Goal: Find specific page/section

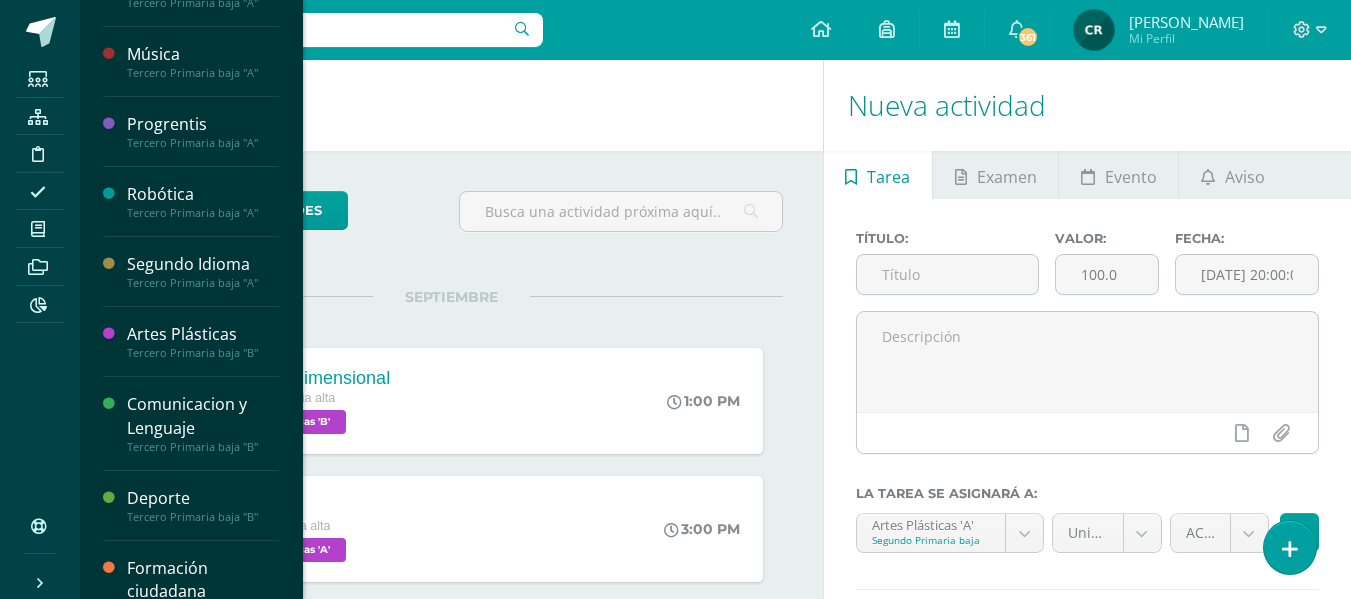
scroll to position [2950, 0]
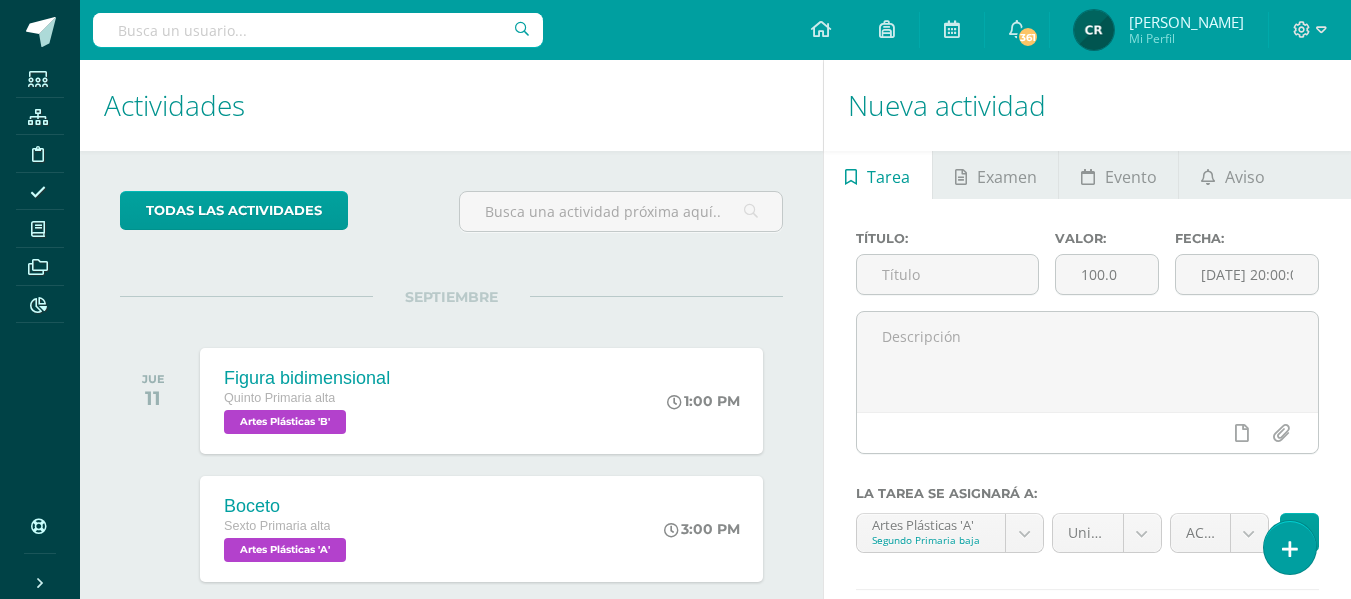
click at [442, 32] on input "text" at bounding box center [318, 30] width 450 height 34
type input "finanzas personales"
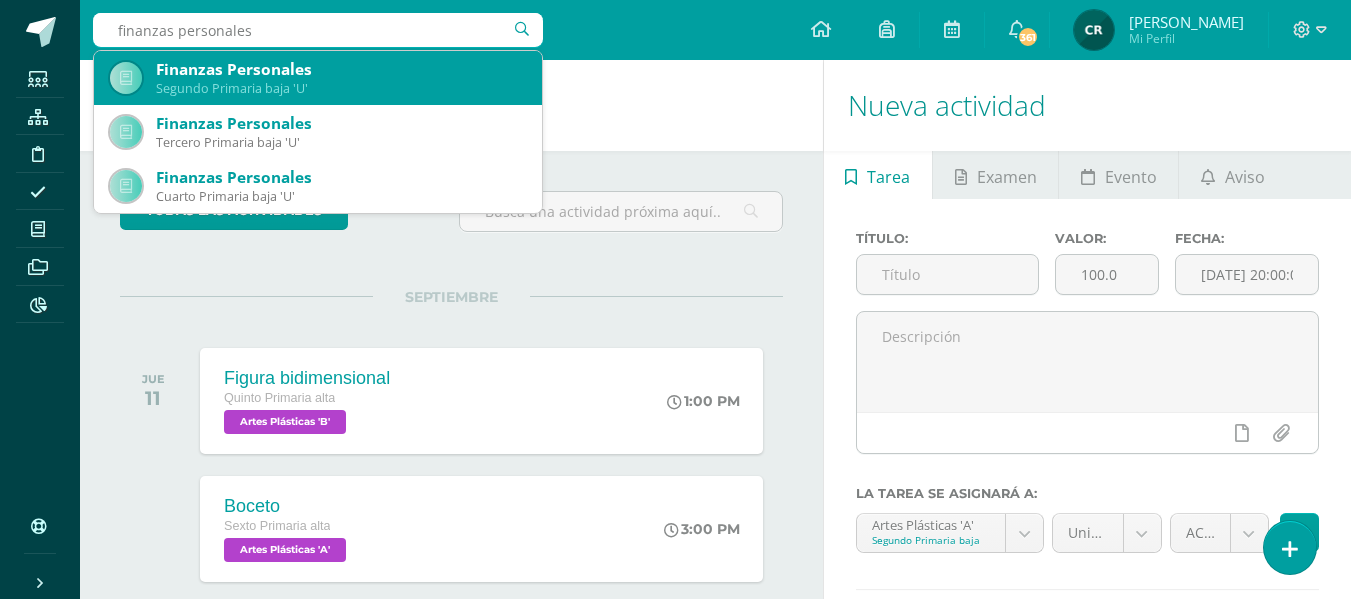
click at [380, 87] on div "Segundo Primaria baja 'U'" at bounding box center [341, 88] width 370 height 17
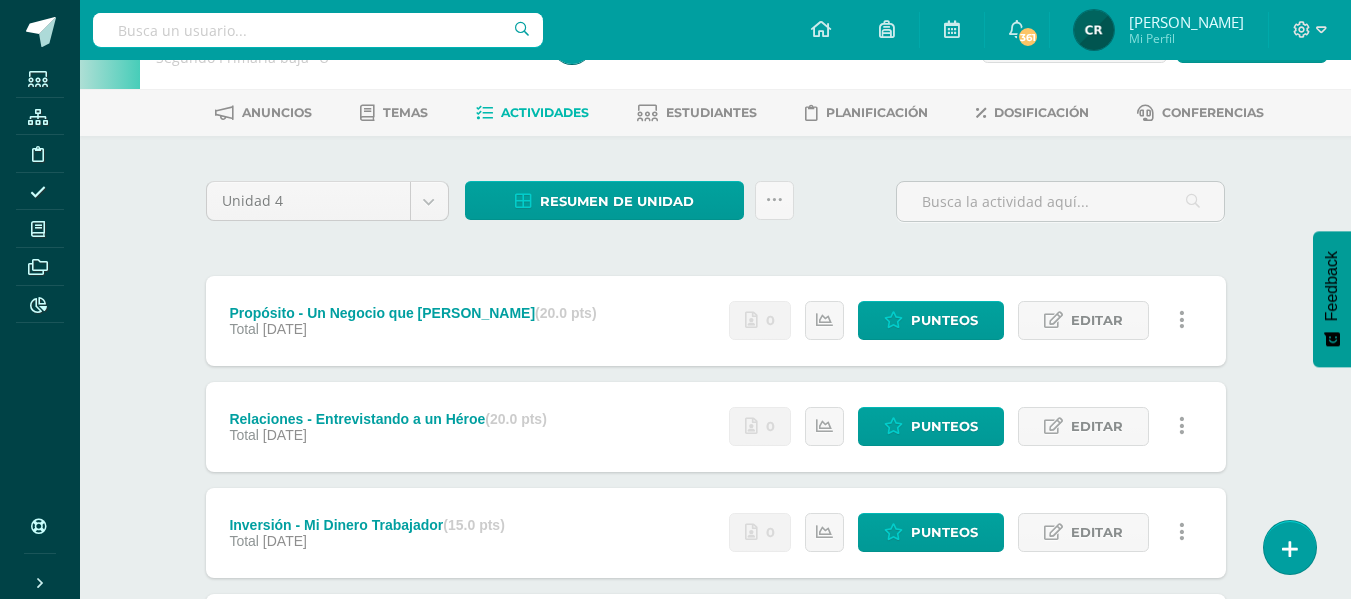
scroll to position [61, 0]
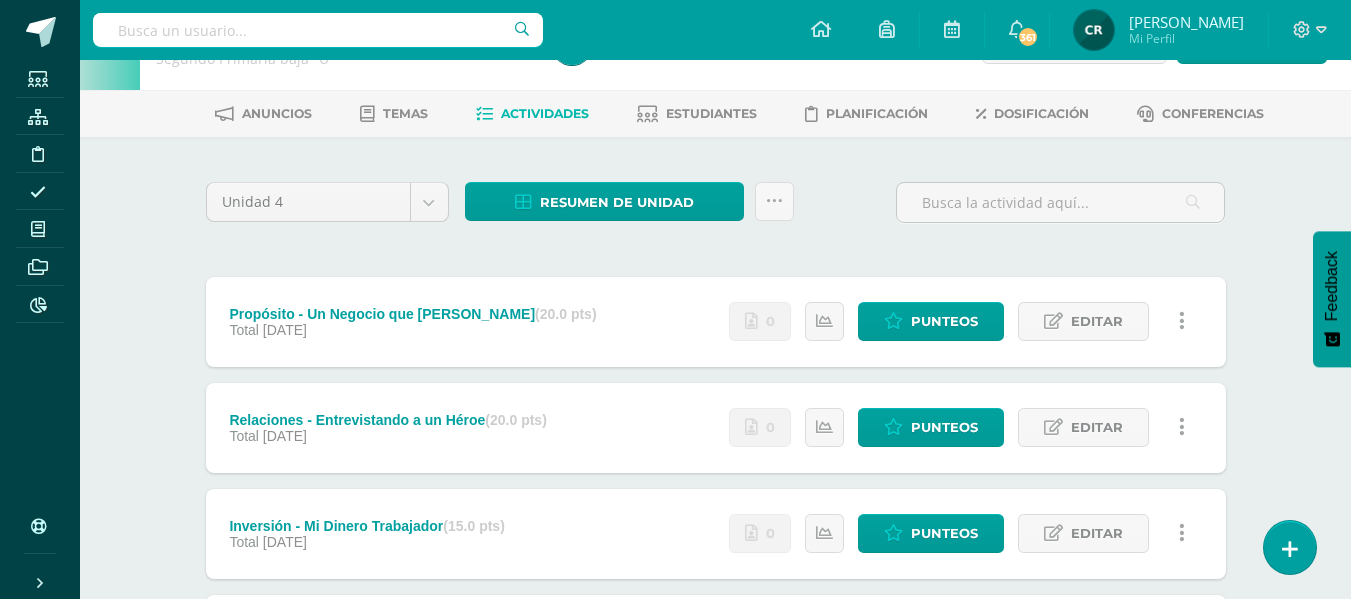
click at [437, 315] on div "Propósito - Un Negocio que Ayuda (20.0 pts)" at bounding box center [412, 314] width 367 height 16
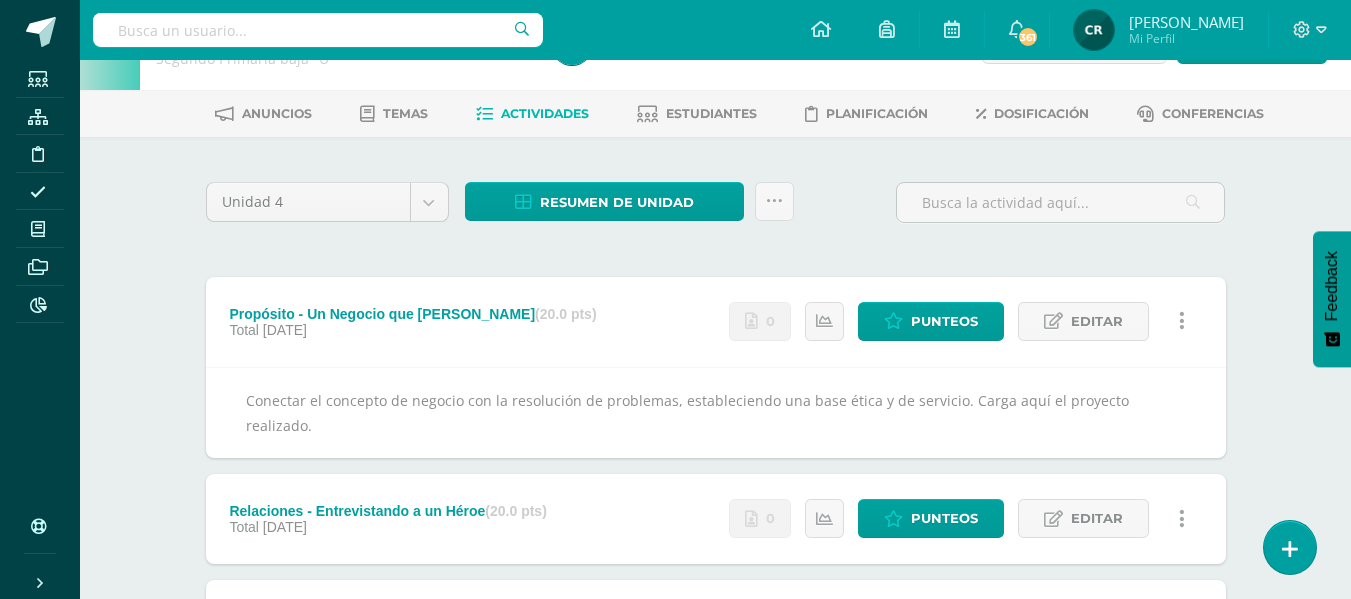
click at [534, 401] on div "Conectar el concepto de negocio con la resolución de problemas, estableciendo u…" at bounding box center [716, 412] width 1020 height 91
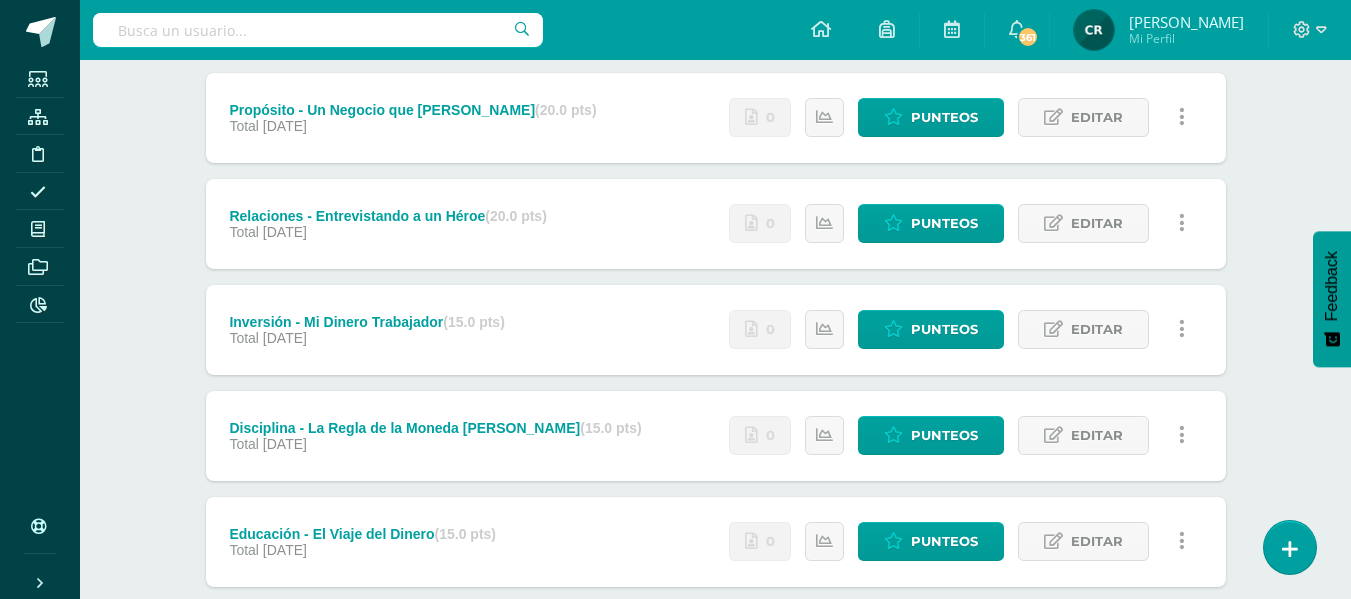
scroll to position [266, 0]
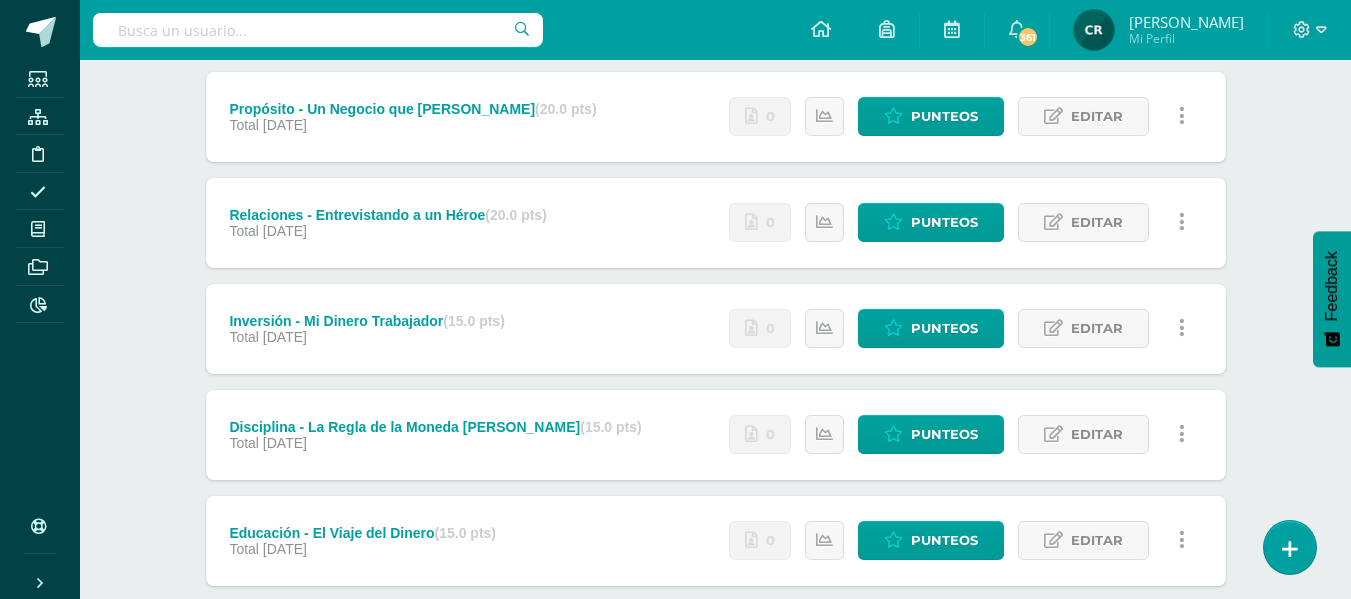
click at [365, 321] on div "Inversión - Mi Dinero Trabajador (15.0 pts)" at bounding box center [366, 321] width 275 height 16
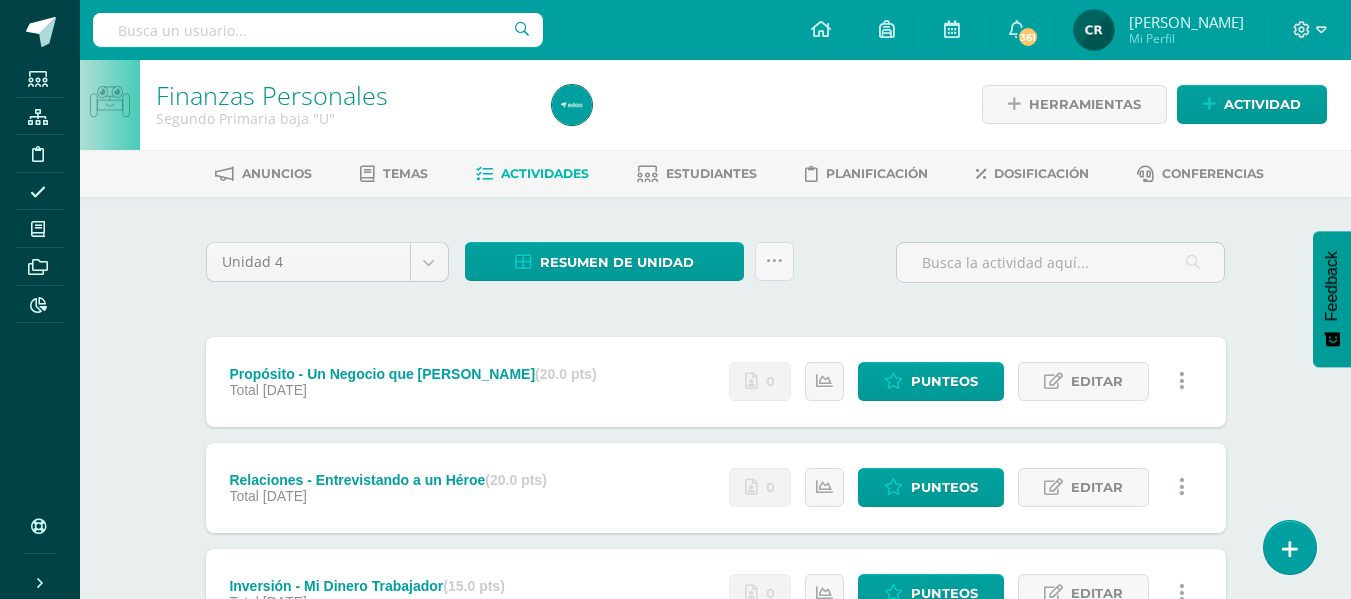
scroll to position [0, 0]
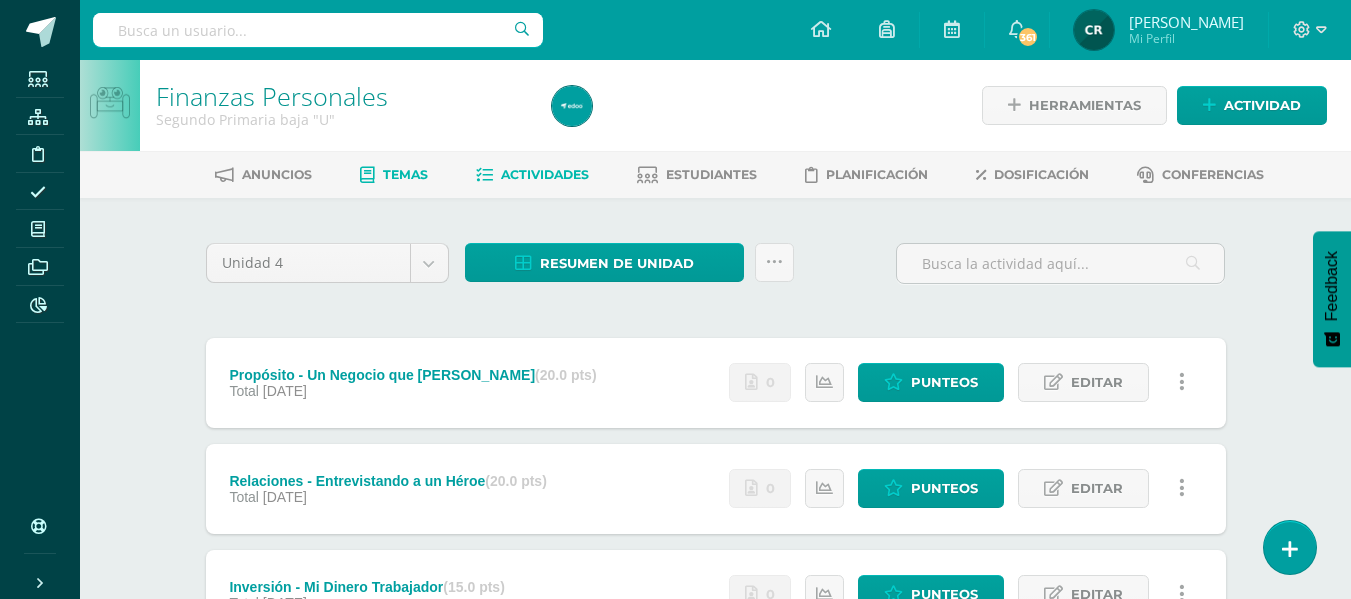
click at [406, 180] on span "Temas" at bounding box center [405, 174] width 45 height 15
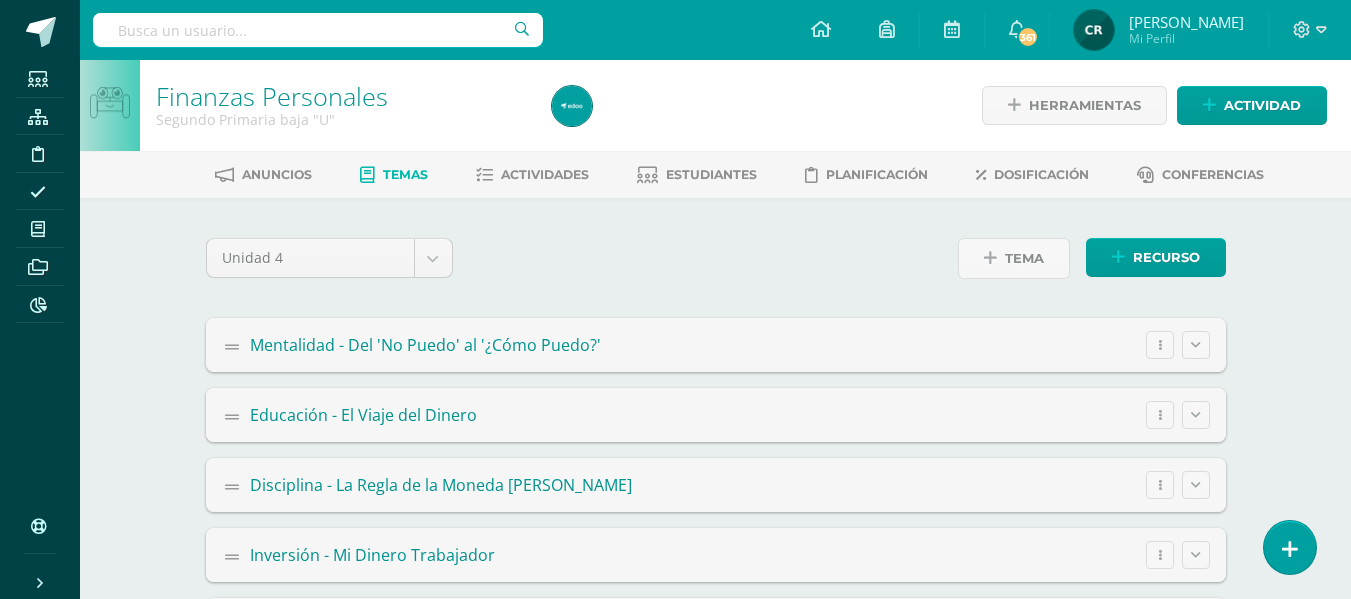
click at [235, 351] on icon at bounding box center [237, 347] width 25 height 16
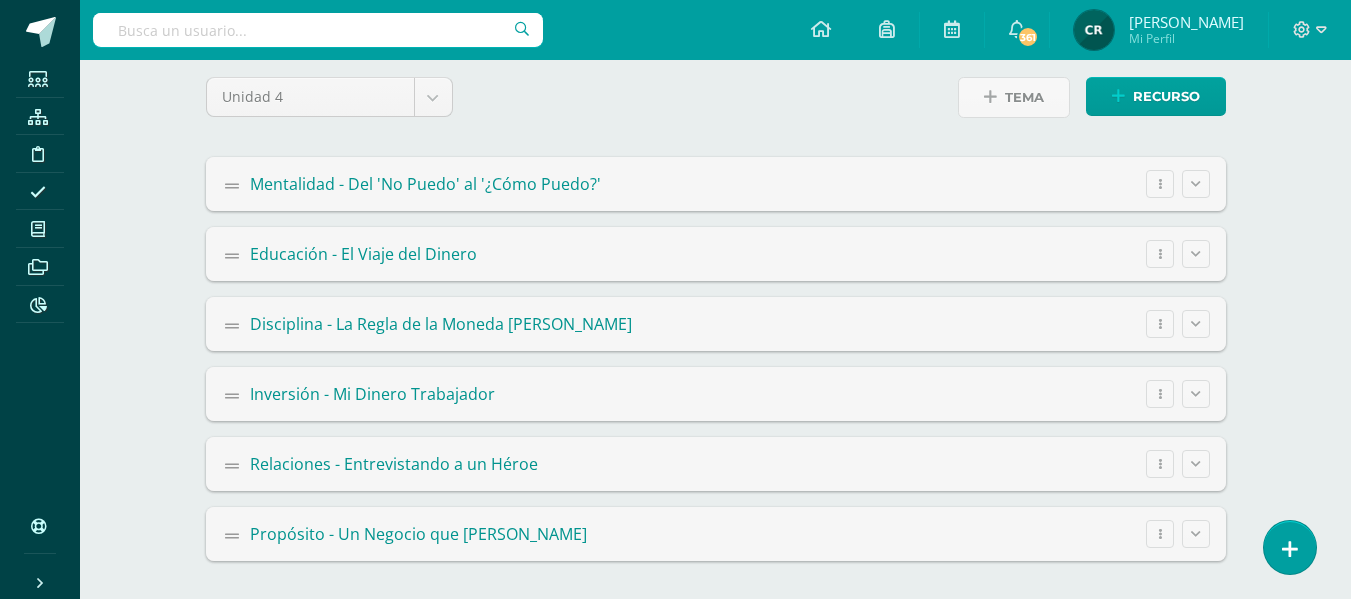
scroll to position [163, 0]
click at [1161, 181] on button "button" at bounding box center [1160, 182] width 28 height 28
click at [741, 184] on summary "Mentalidad - Del 'No Puedo' al '¿Cómo Puedo?' Editar Ocultar Eliminar" at bounding box center [716, 182] width 1020 height 54
click at [524, 185] on span "Mentalidad - Del 'No Puedo' al '¿Cómo Puedo?'" at bounding box center [425, 182] width 351 height 22
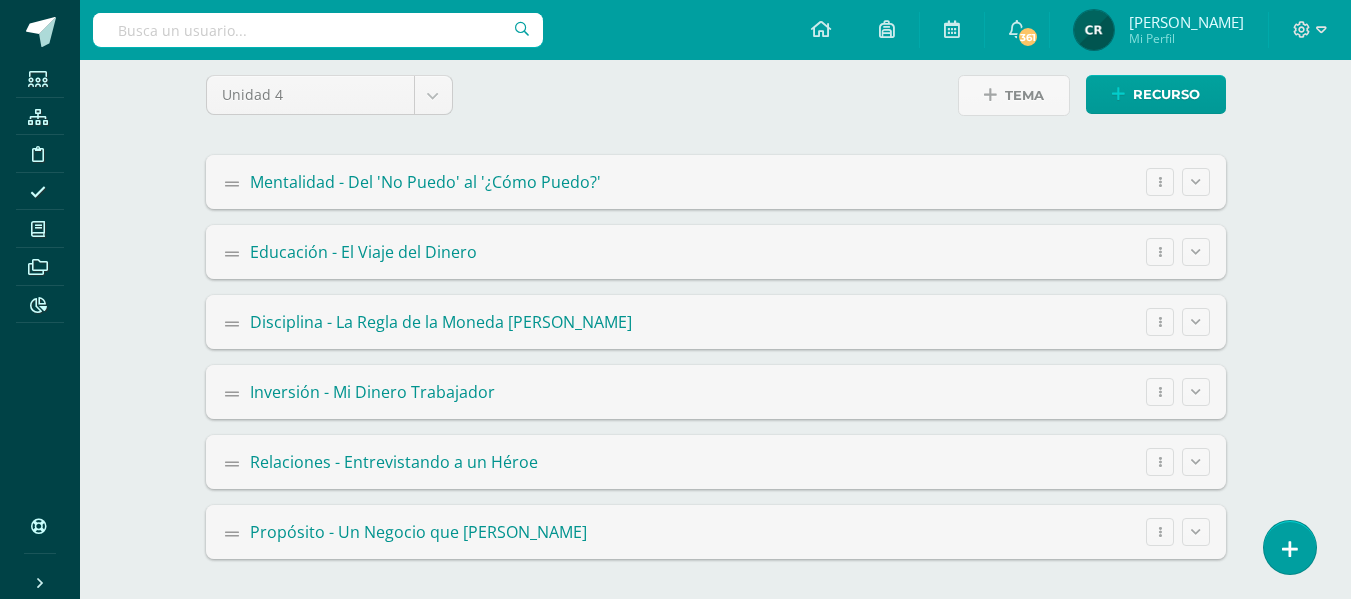
click at [524, 185] on span "Mentalidad - Del 'No Puedo' al '¿Cómo Puedo?'" at bounding box center [425, 182] width 351 height 22
click at [409, 255] on span "Educación - El Viaje del Dinero" at bounding box center [363, 252] width 227 height 22
click at [1189, 179] on button at bounding box center [1196, 182] width 28 height 28
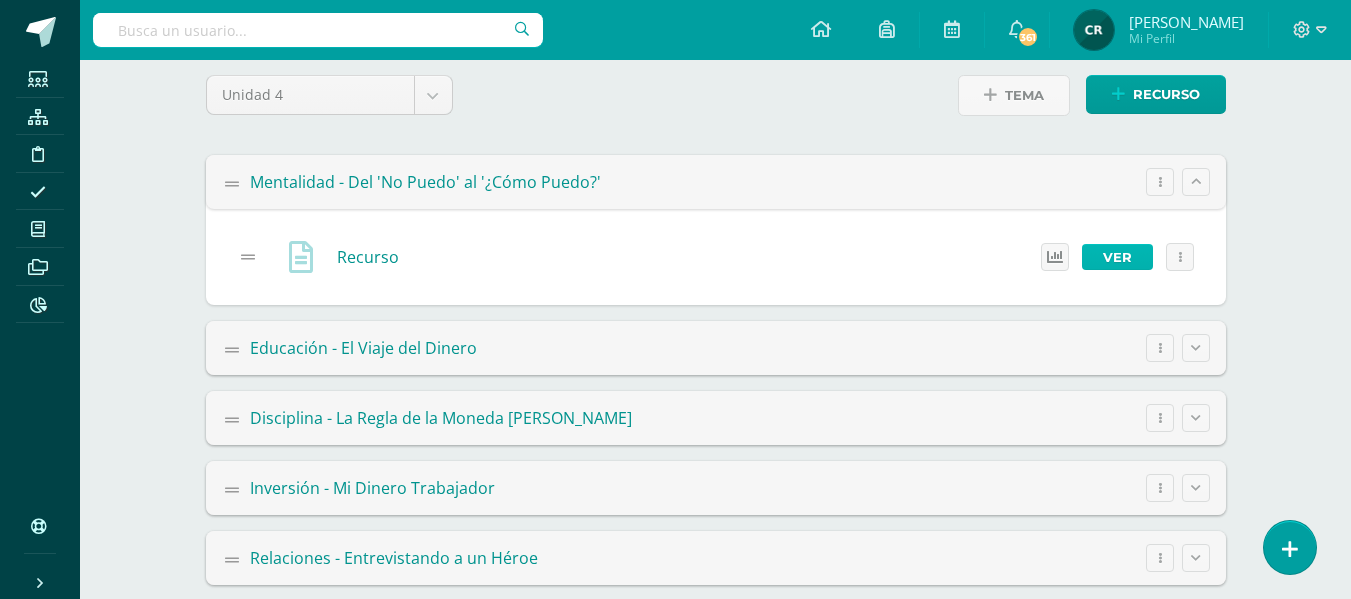
click at [1119, 253] on link "Ver" at bounding box center [1117, 257] width 71 height 26
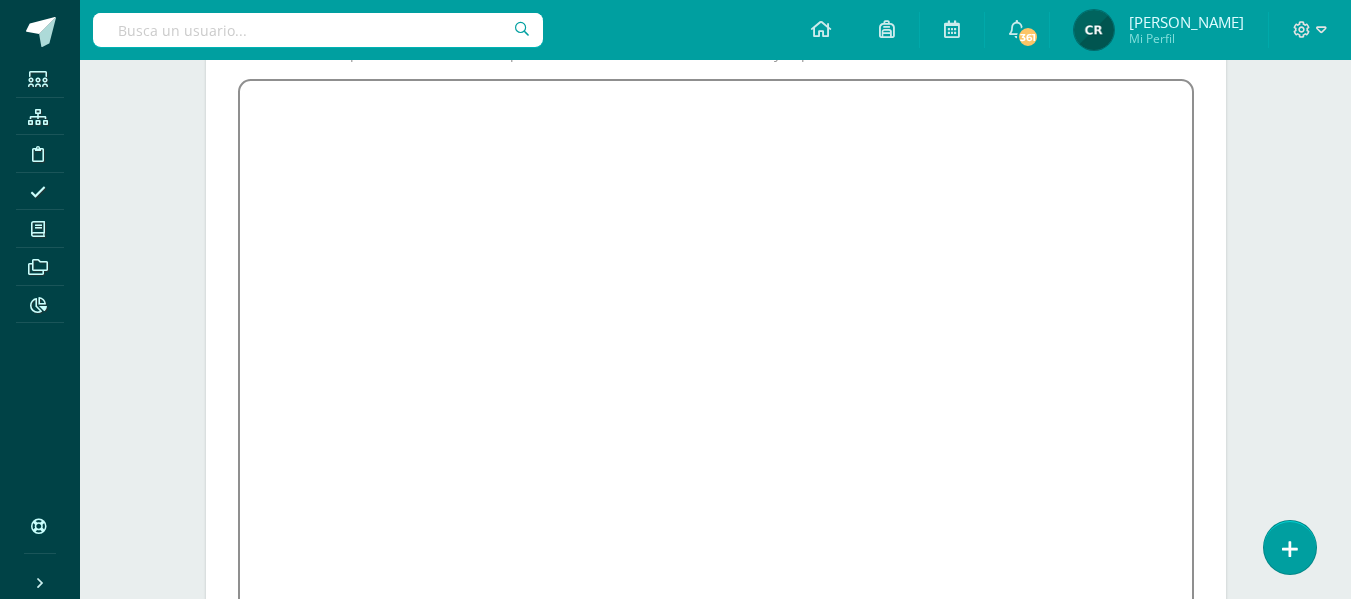
scroll to position [467, 0]
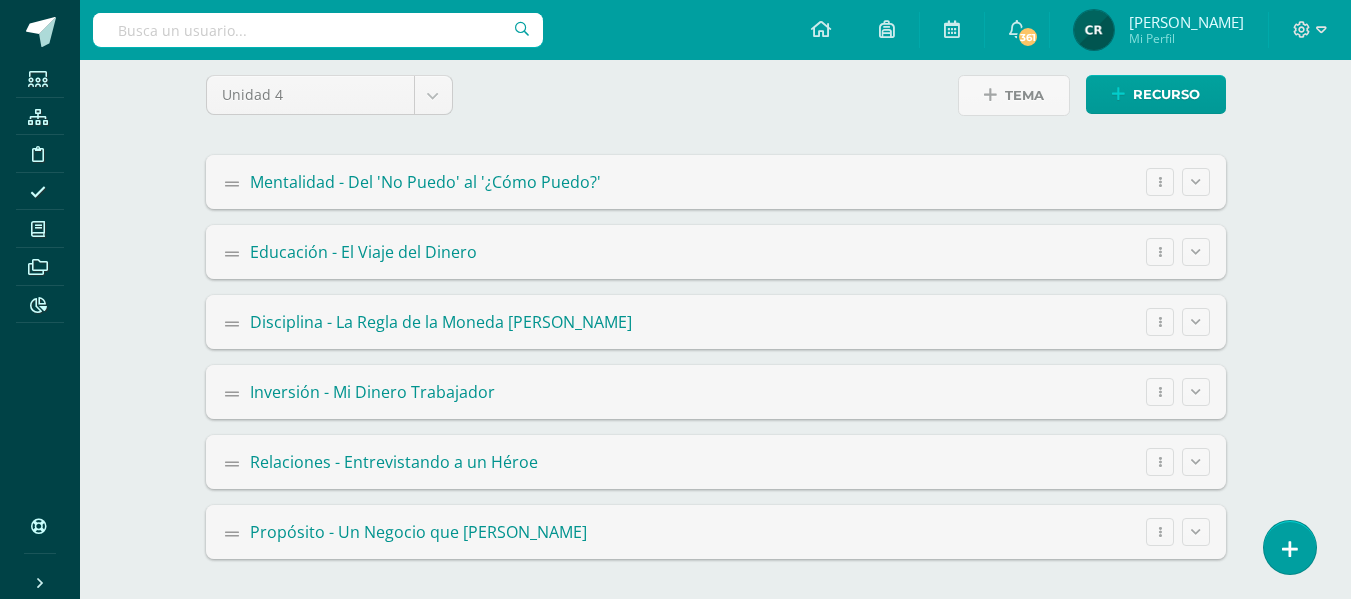
click at [234, 467] on icon at bounding box center [237, 464] width 25 height 16
click at [1192, 462] on icon at bounding box center [1196, 461] width 10 height 11
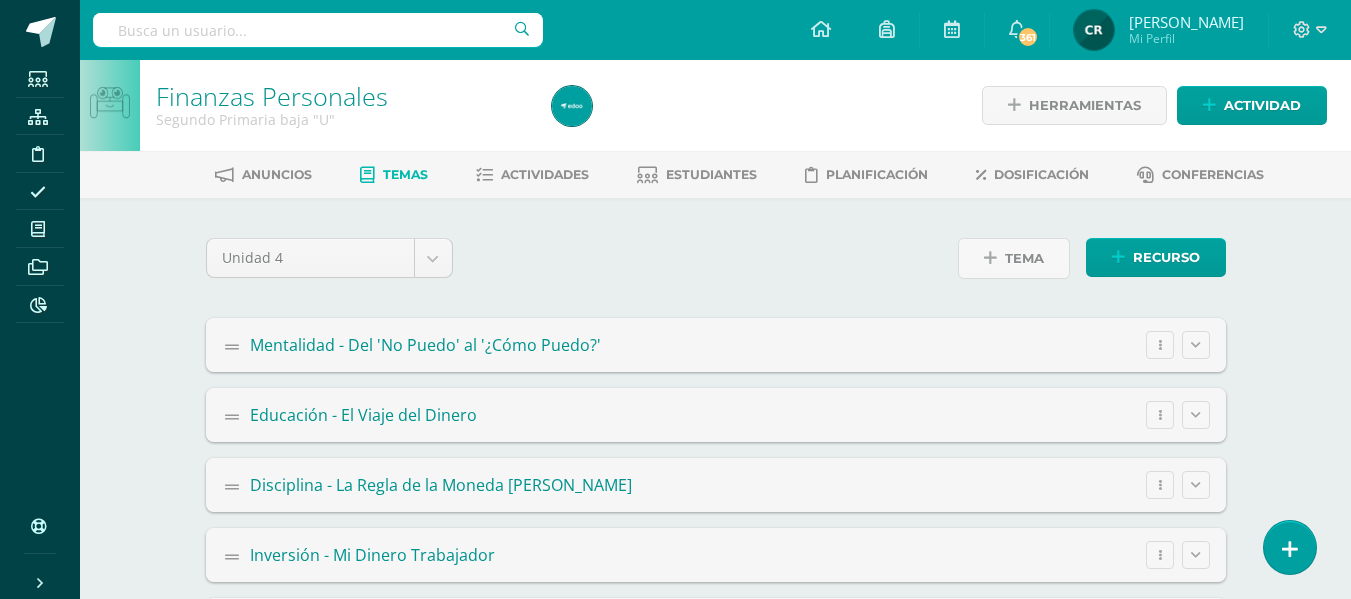
click at [320, 33] on input "text" at bounding box center [318, 30] width 450 height 34
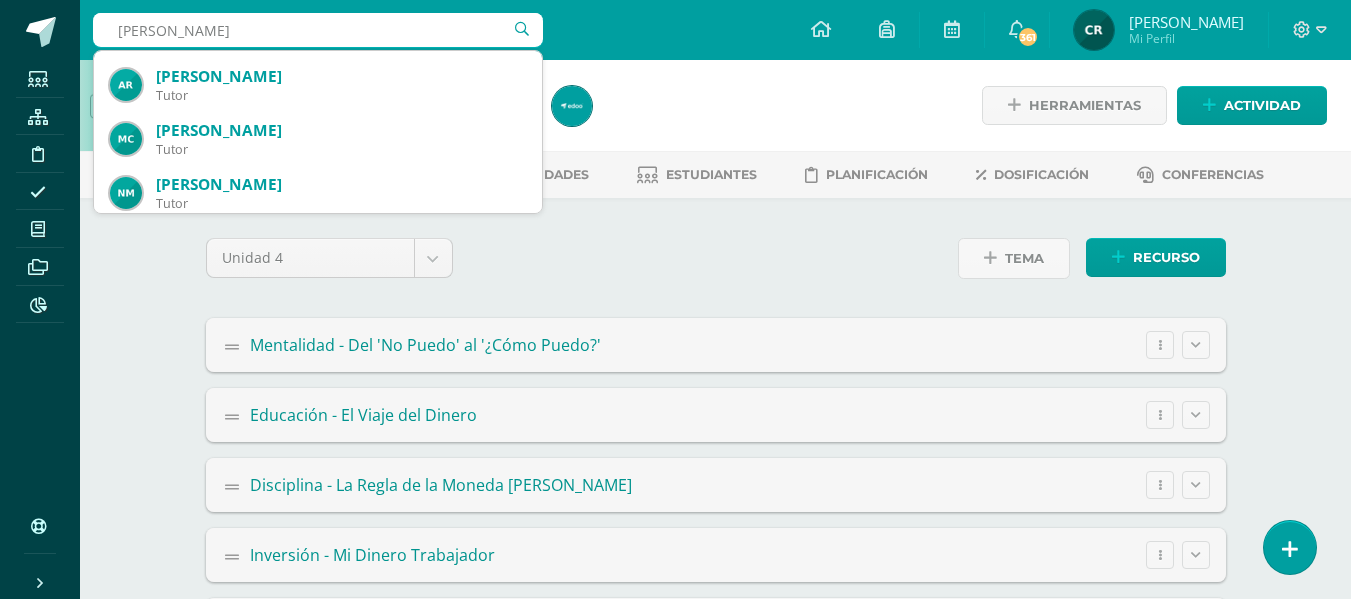
scroll to position [2018, 0]
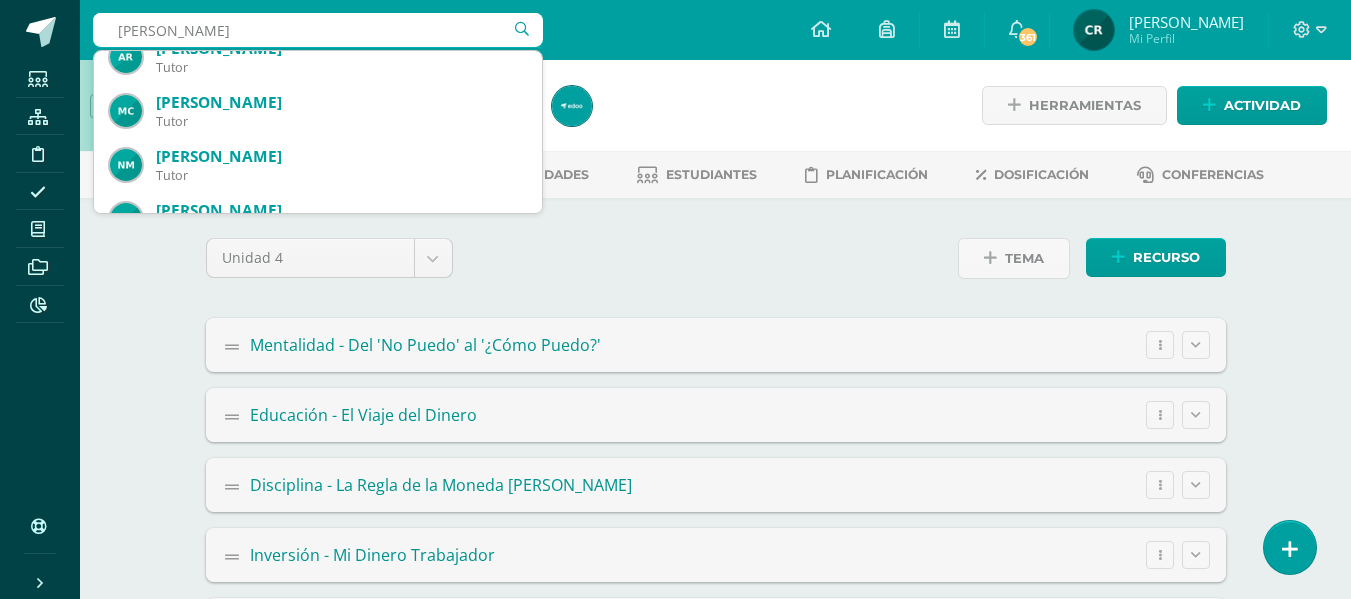
type input "acevedo"
